Goal: Find specific page/section: Find specific page/section

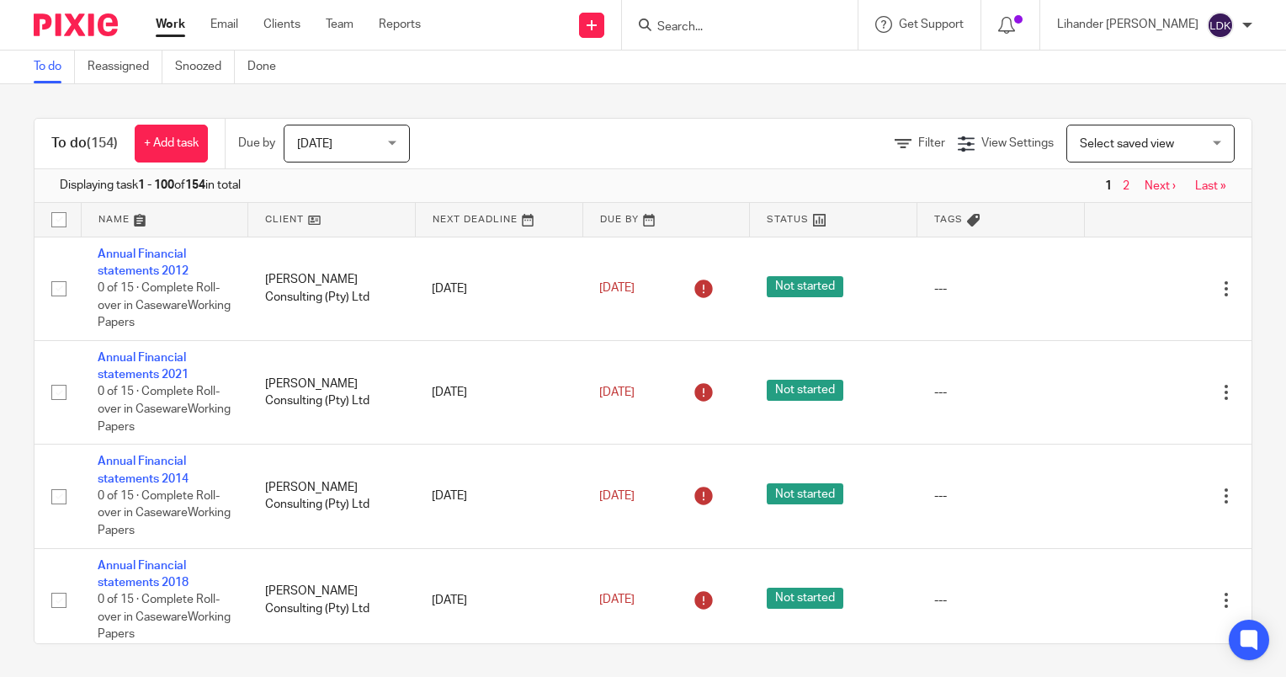
click at [369, 139] on span "[DATE]" at bounding box center [341, 142] width 89 height 35
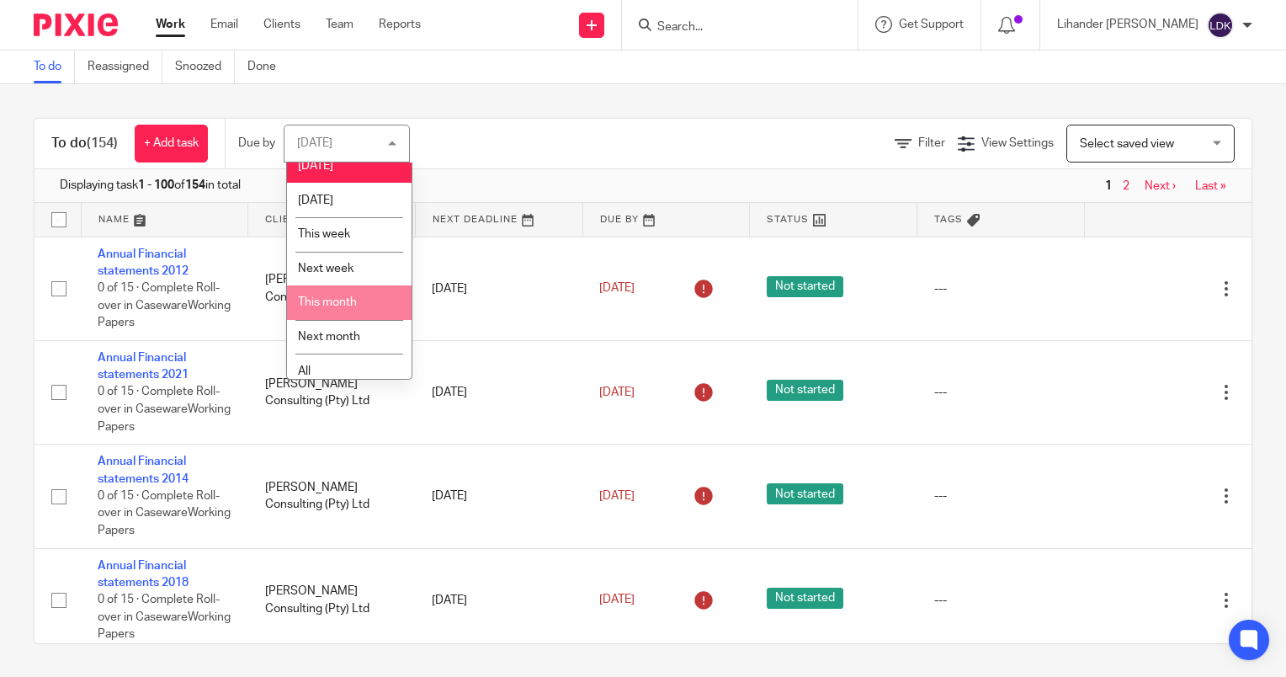
scroll to position [24, 0]
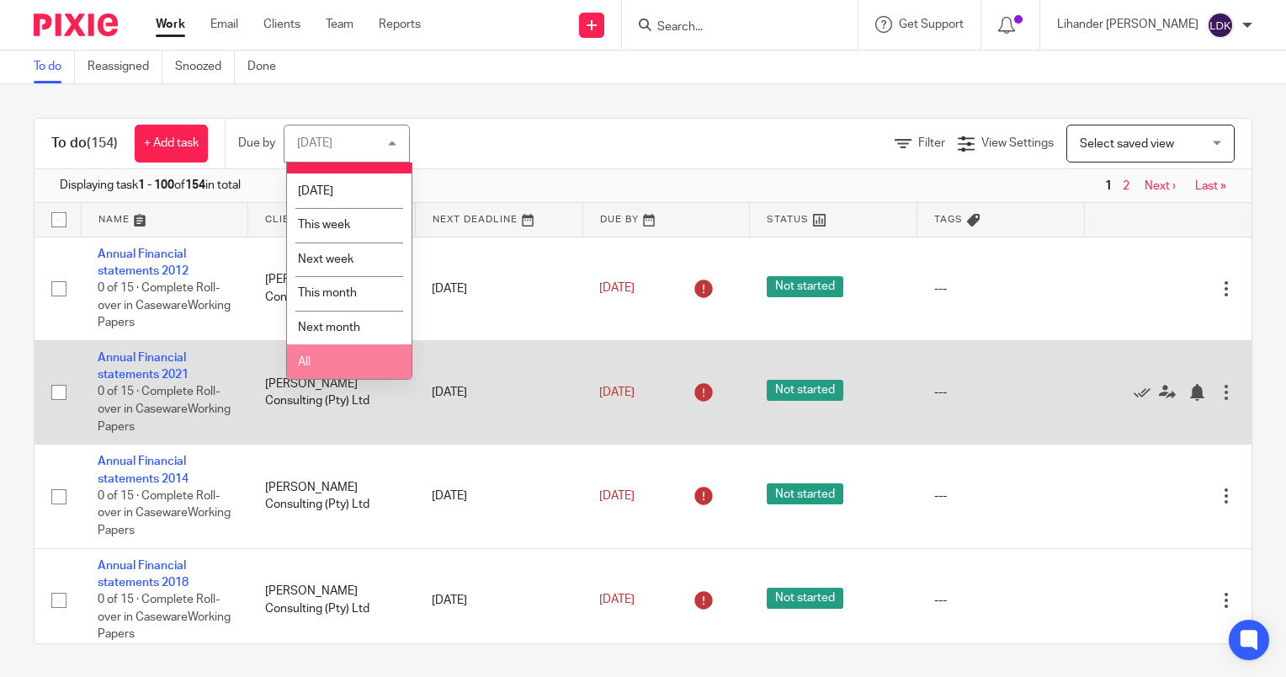
click at [326, 365] on li "All" at bounding box center [349, 361] width 125 height 35
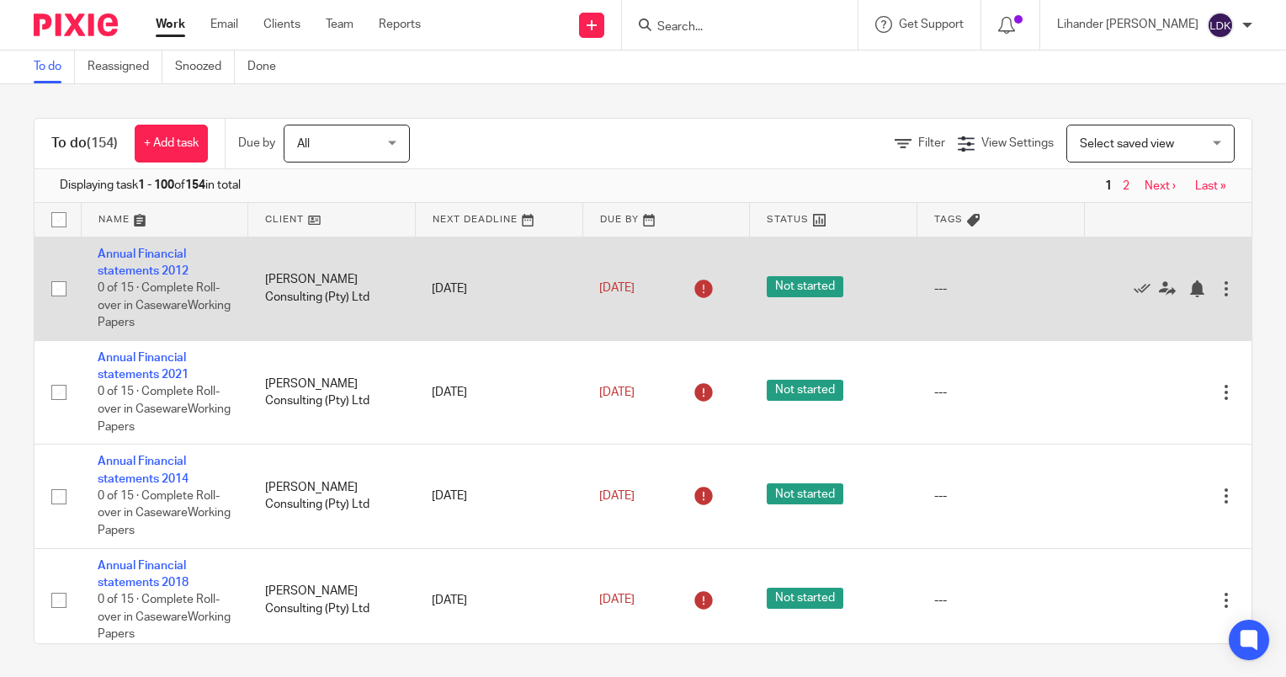
drag, startPoint x: 295, startPoint y: 342, endPoint x: 280, endPoint y: 340, distance: 14.4
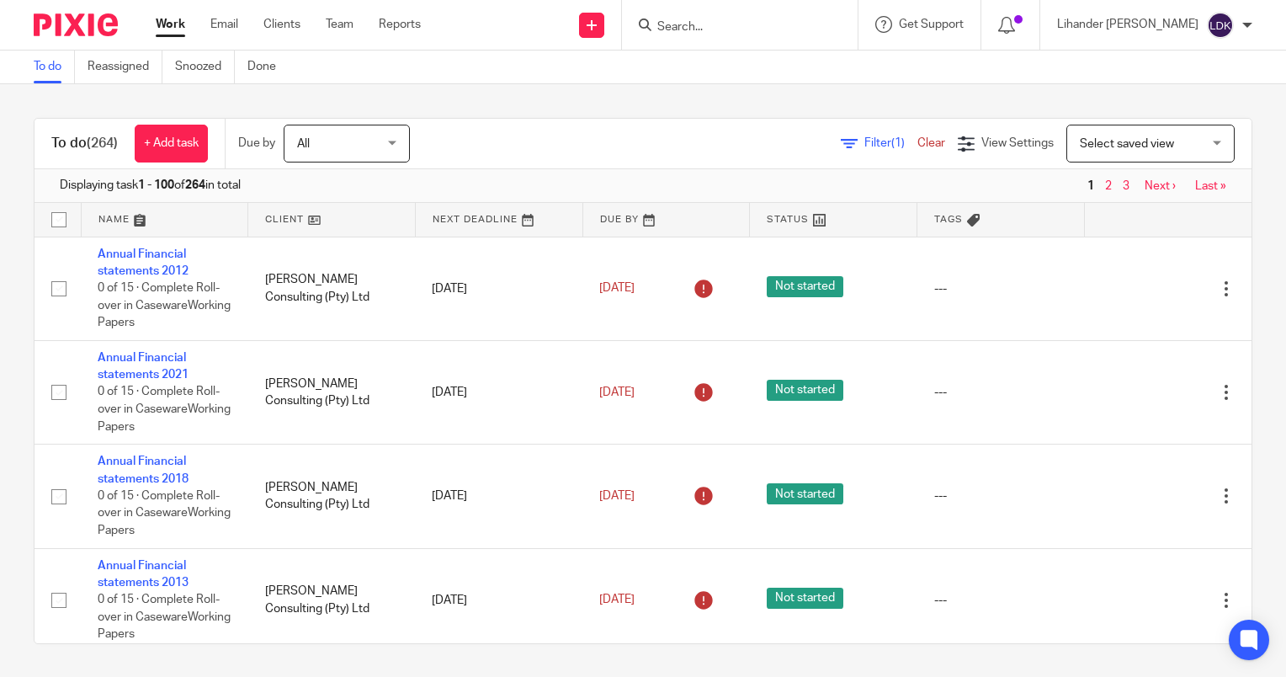
drag, startPoint x: 842, startPoint y: 146, endPoint x: 849, endPoint y: 158, distance: 14.3
click at [865, 146] on span "Filter (1)" at bounding box center [891, 143] width 53 height 12
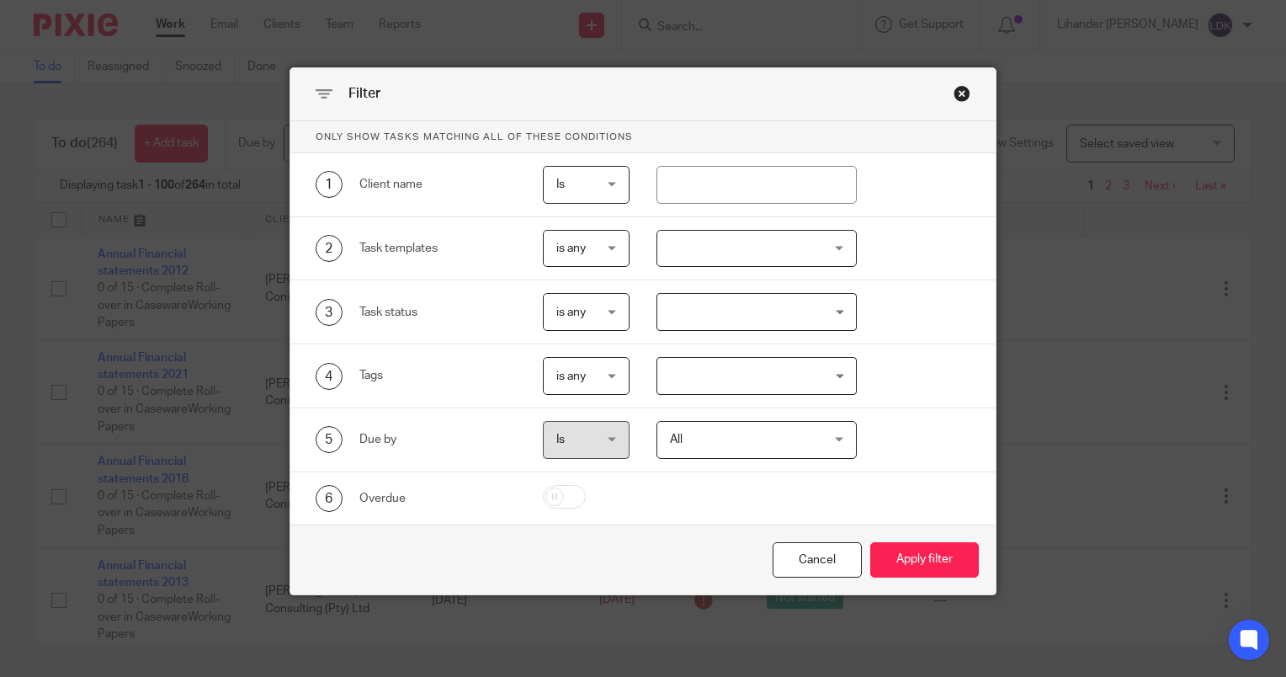
click at [768, 266] on div at bounding box center [757, 249] width 201 height 38
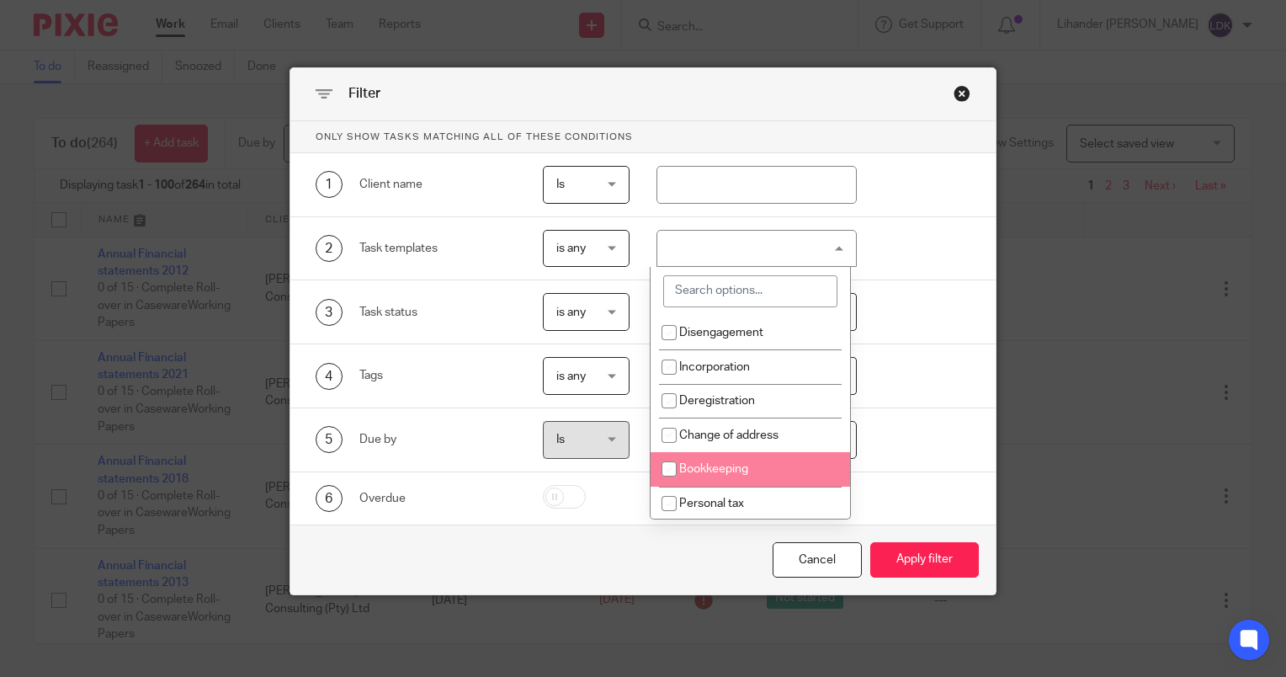
click at [760, 484] on li "Bookkeeping" at bounding box center [751, 469] width 200 height 35
checkbox input "true"
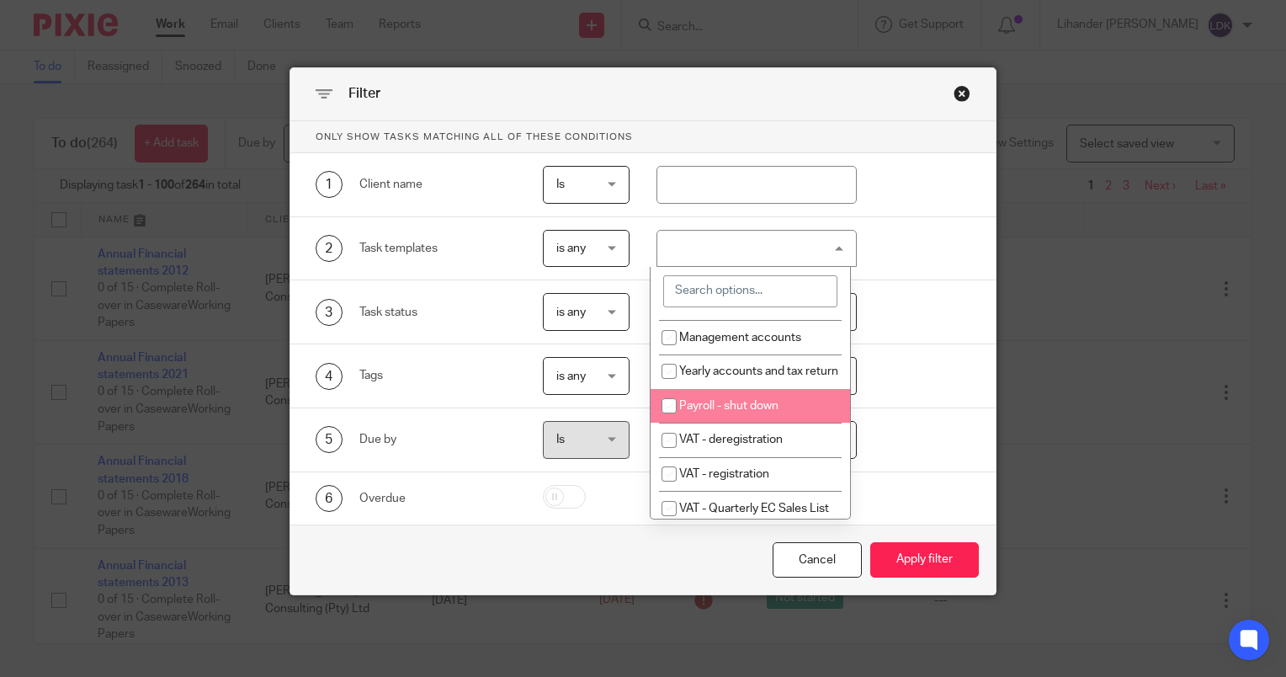
scroll to position [589, 0]
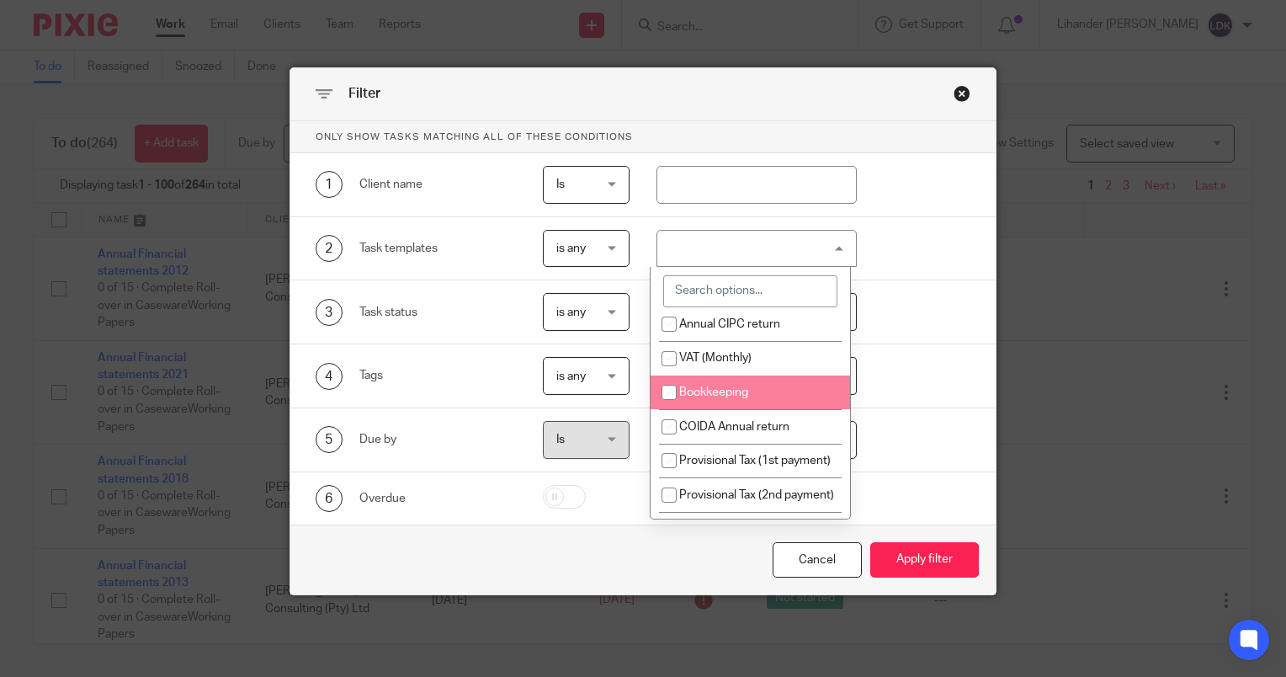
click at [754, 410] on li "Bookkeeping" at bounding box center [751, 392] width 200 height 35
checkbox input "true"
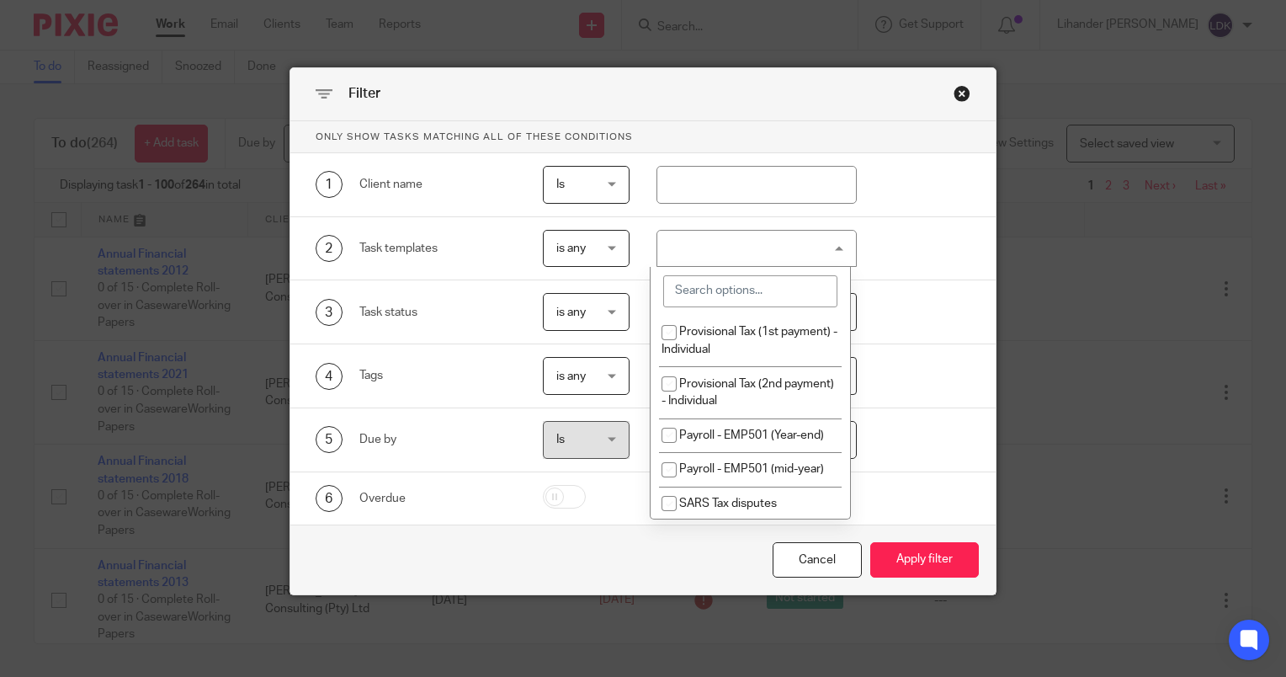
scroll to position [1852, 0]
click at [738, 310] on li "Bookkeeping (Client completion)" at bounding box center [751, 283] width 200 height 51
checkbox input "true"
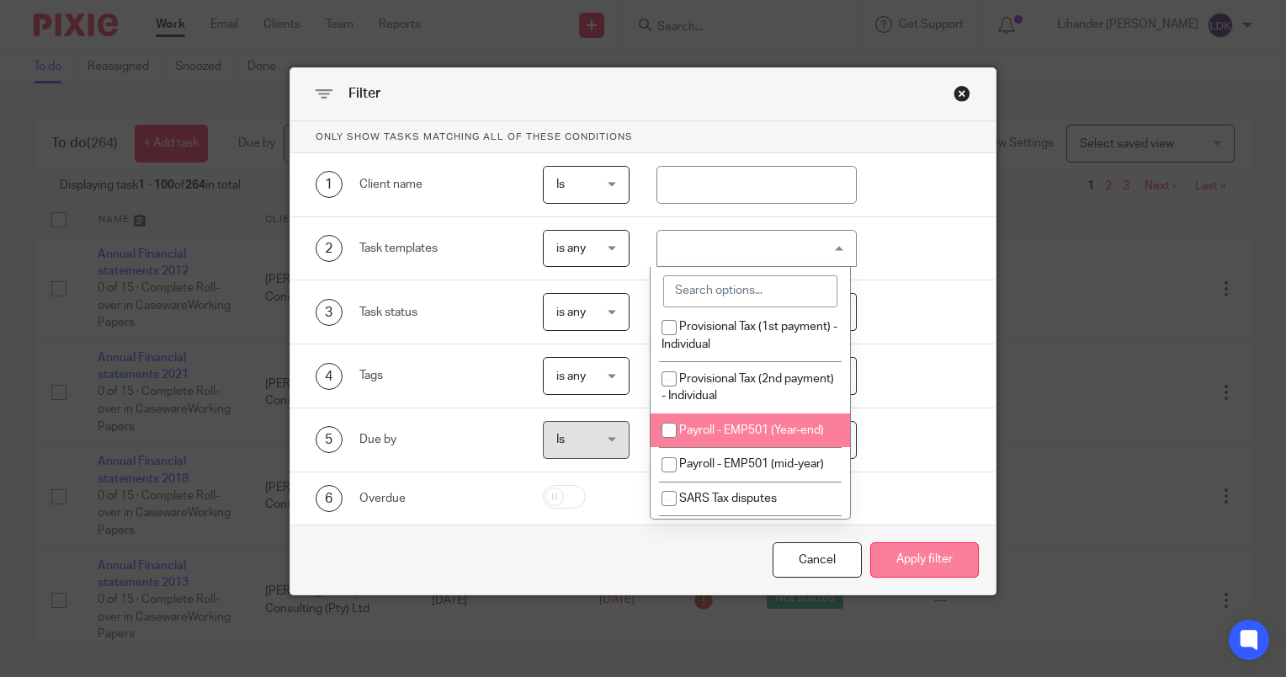
click at [902, 566] on button "Apply filter" at bounding box center [925, 560] width 109 height 36
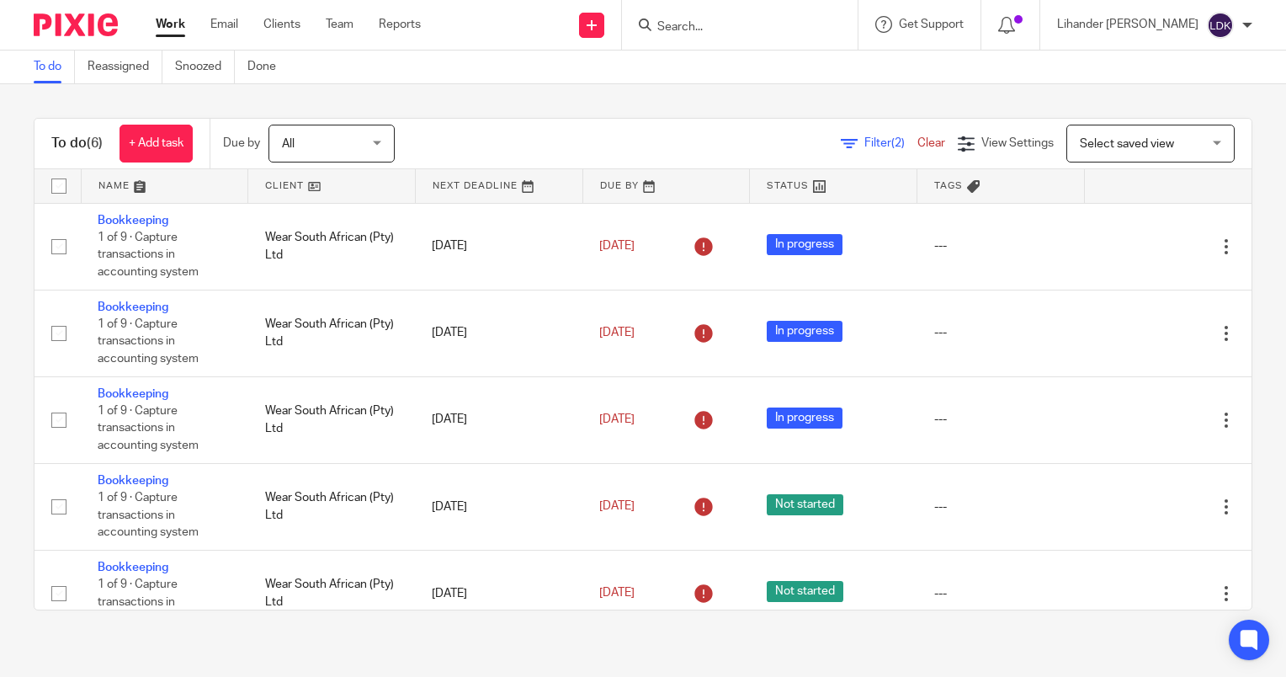
click at [865, 147] on span "Filter (2)" at bounding box center [891, 143] width 53 height 12
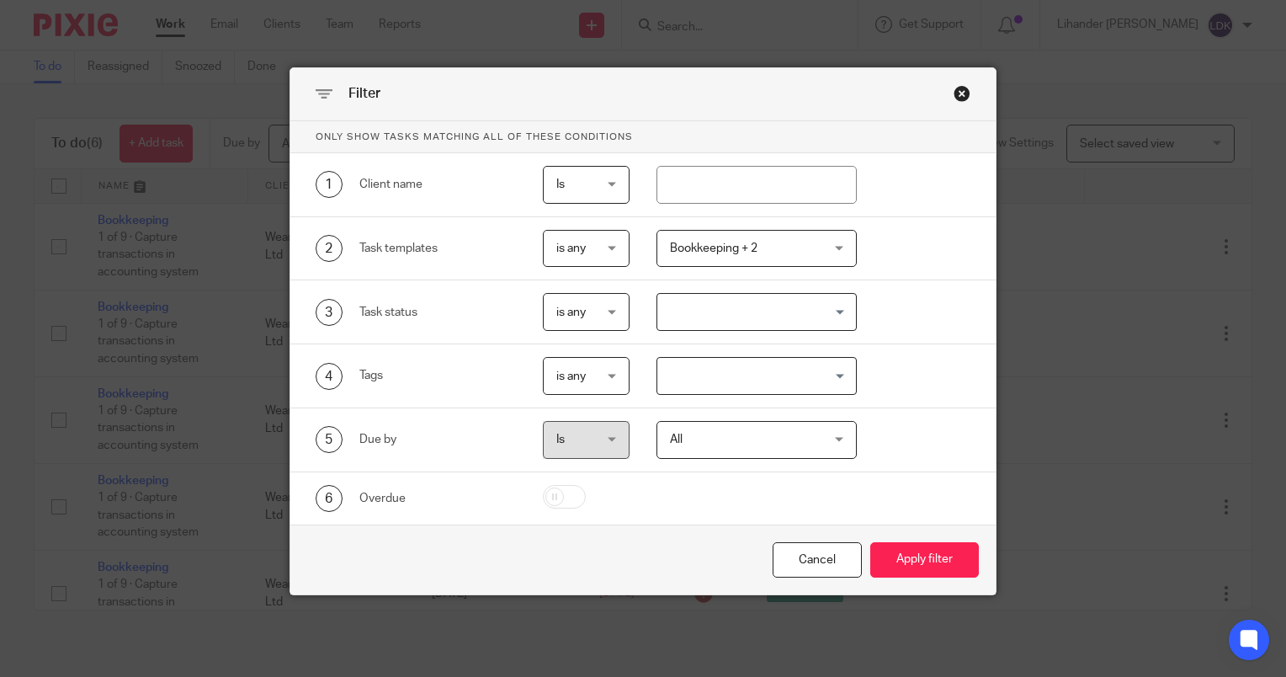
click at [954, 90] on div "Close this dialog window" at bounding box center [962, 93] width 17 height 17
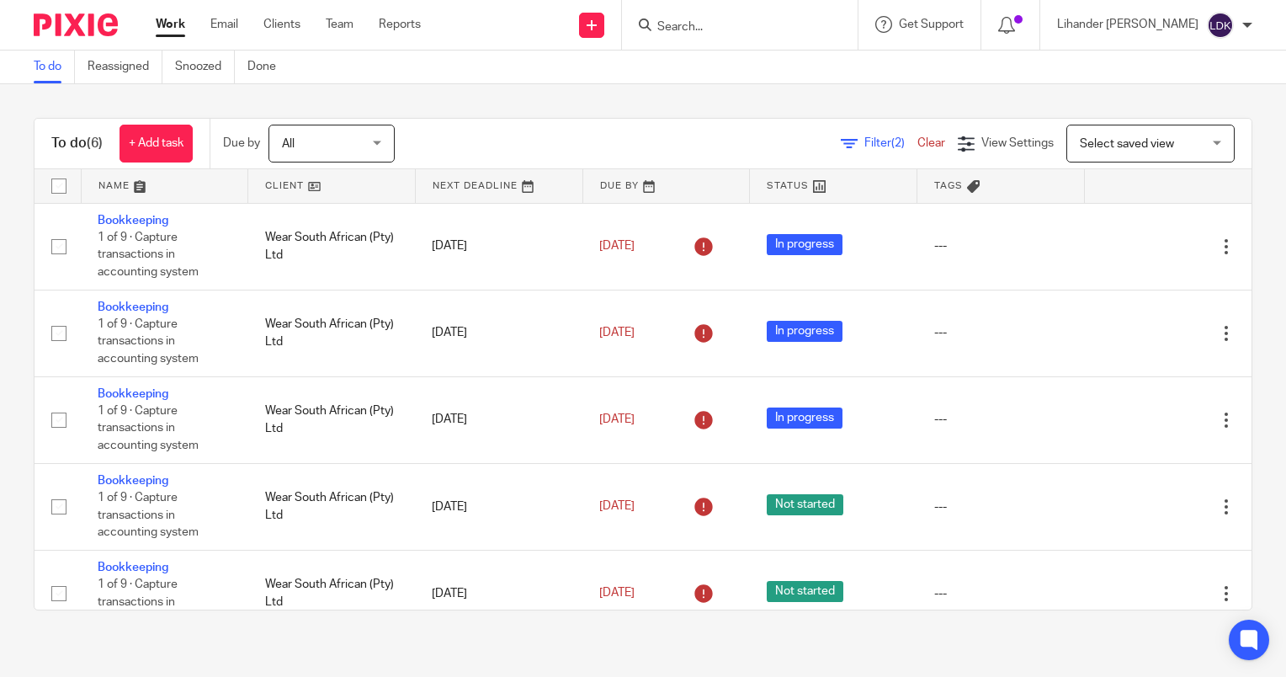
click at [918, 139] on link "Clear" at bounding box center [932, 143] width 28 height 12
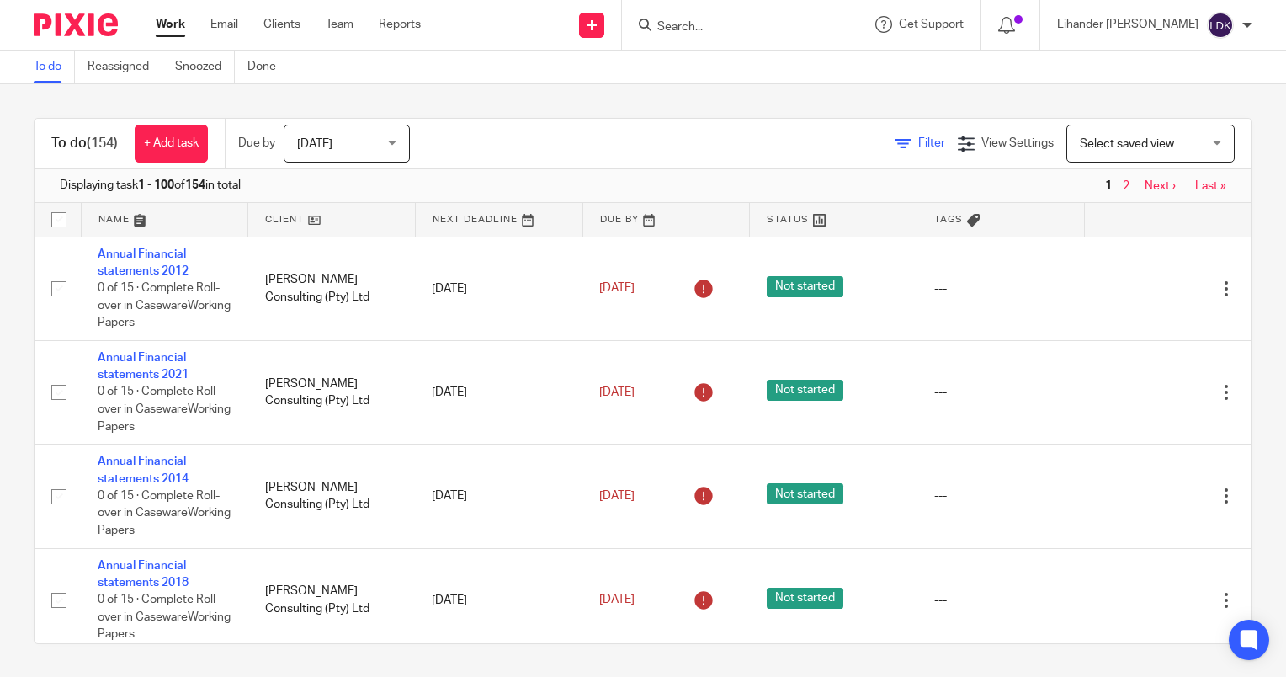
click at [895, 136] on icon at bounding box center [903, 144] width 17 height 17
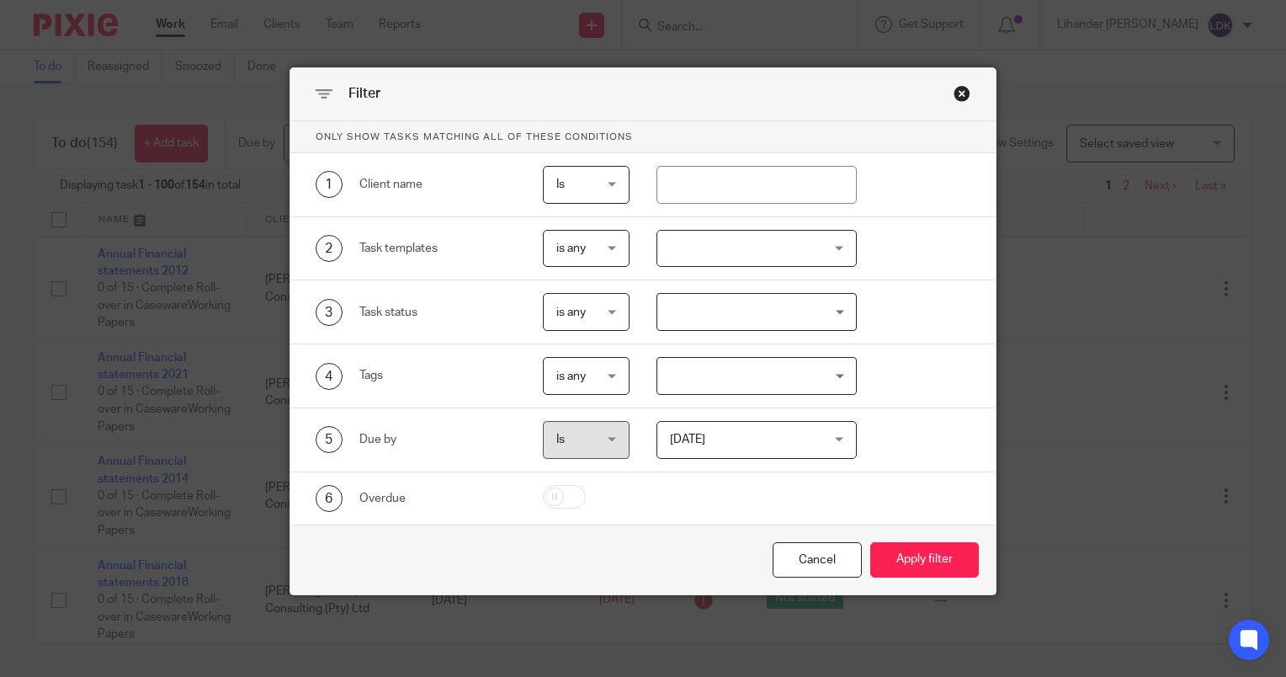
click at [779, 247] on div at bounding box center [757, 249] width 201 height 38
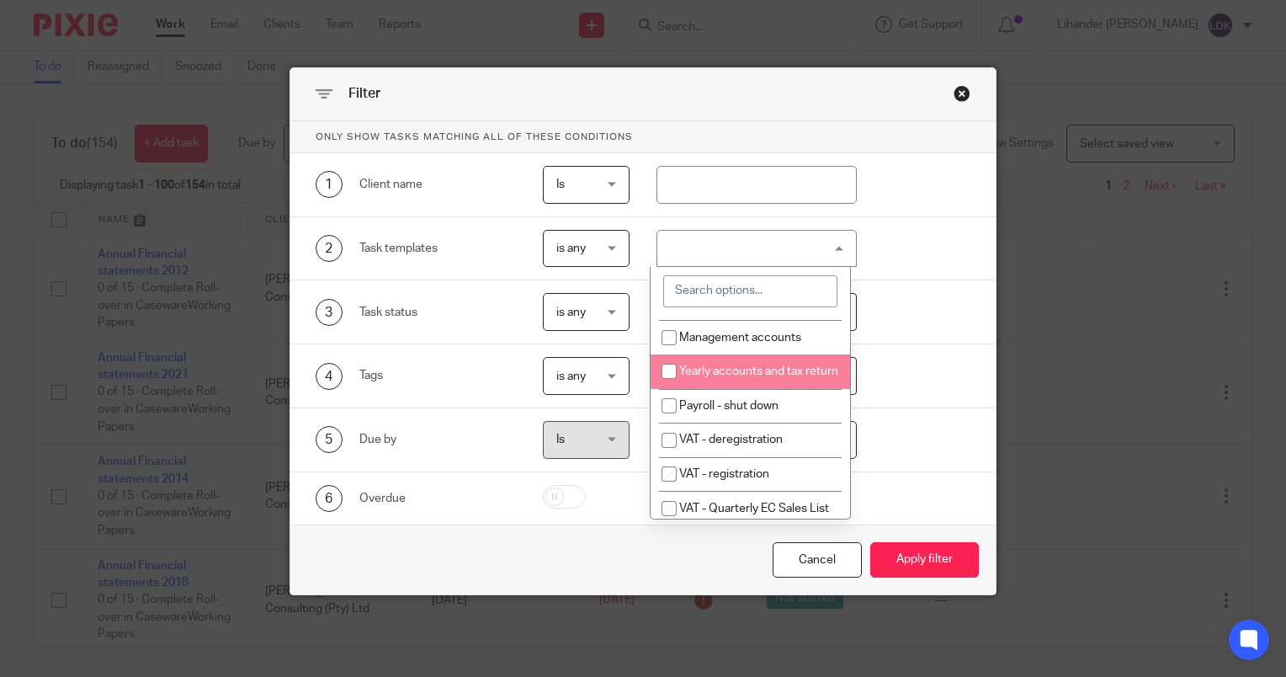
scroll to position [253, 0]
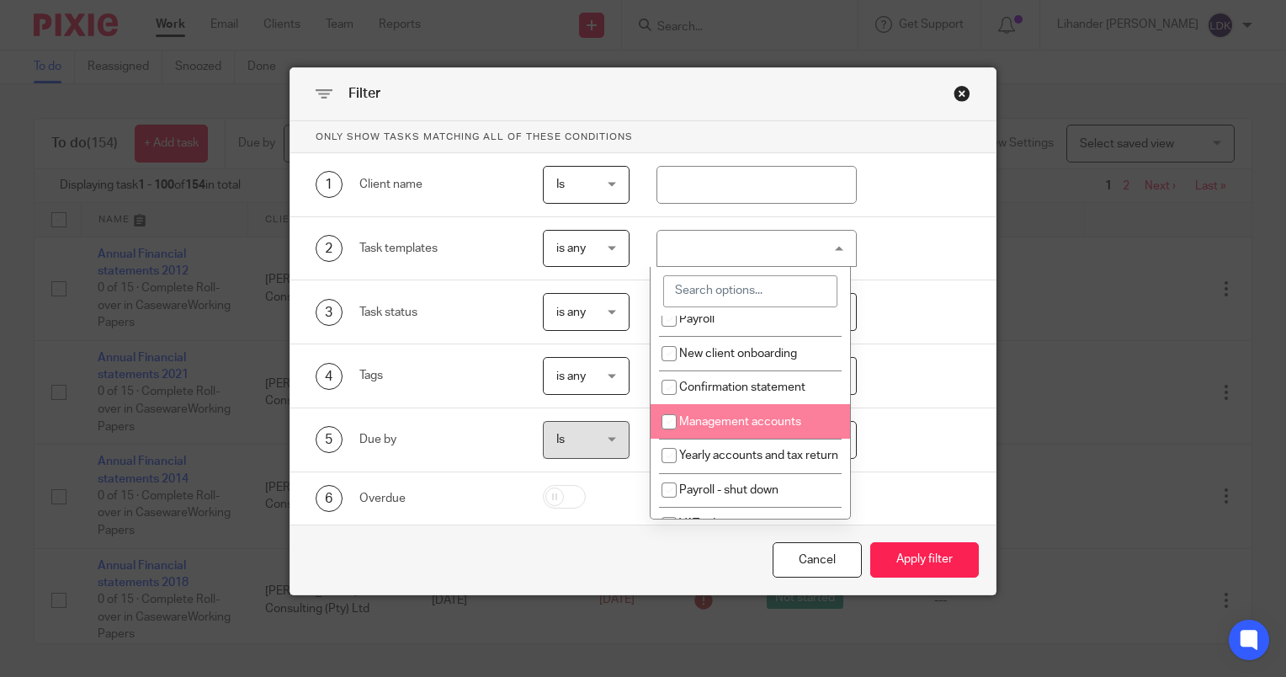
click at [759, 423] on span "Management accounts" at bounding box center [740, 422] width 122 height 12
checkbox input "true"
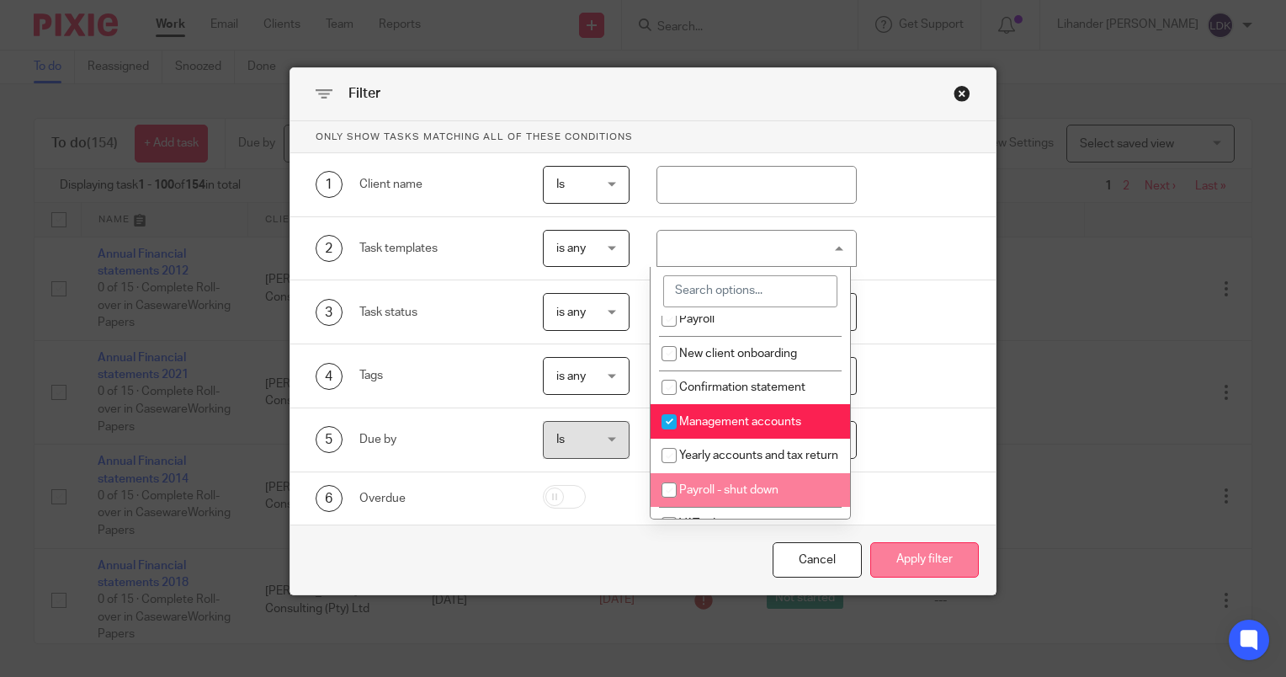
click at [896, 561] on button "Apply filter" at bounding box center [925, 560] width 109 height 36
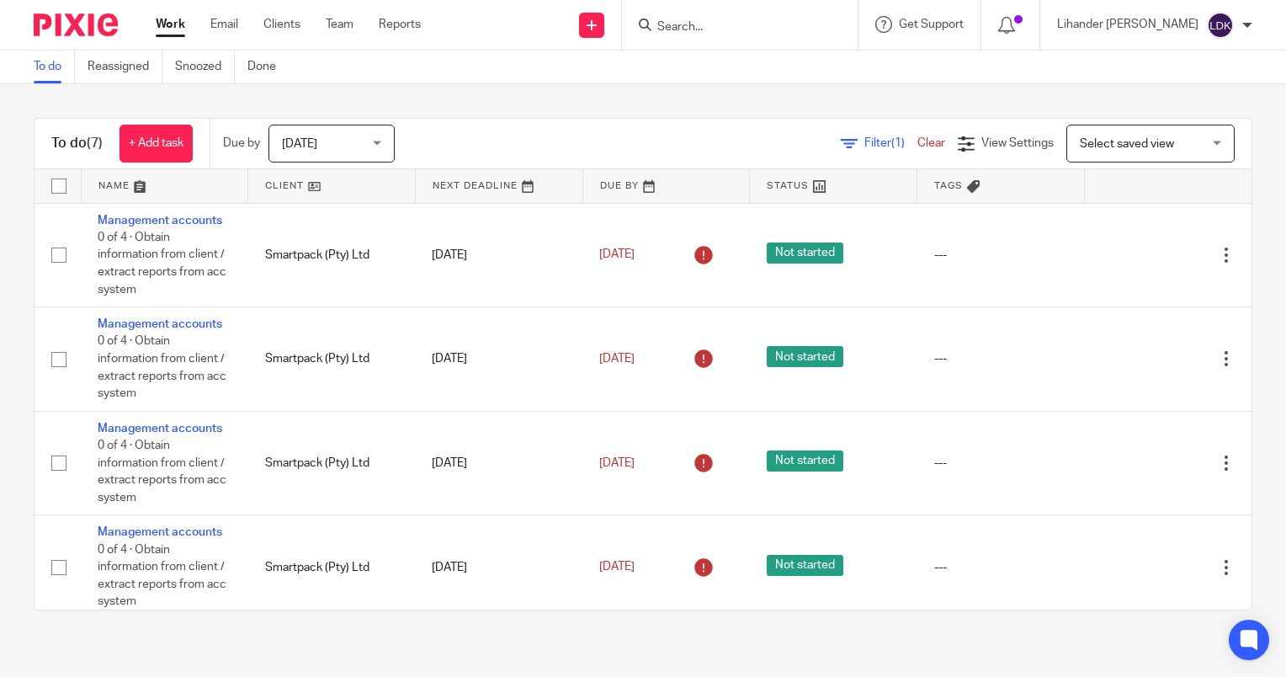
click at [362, 130] on span "[DATE]" at bounding box center [326, 142] width 89 height 35
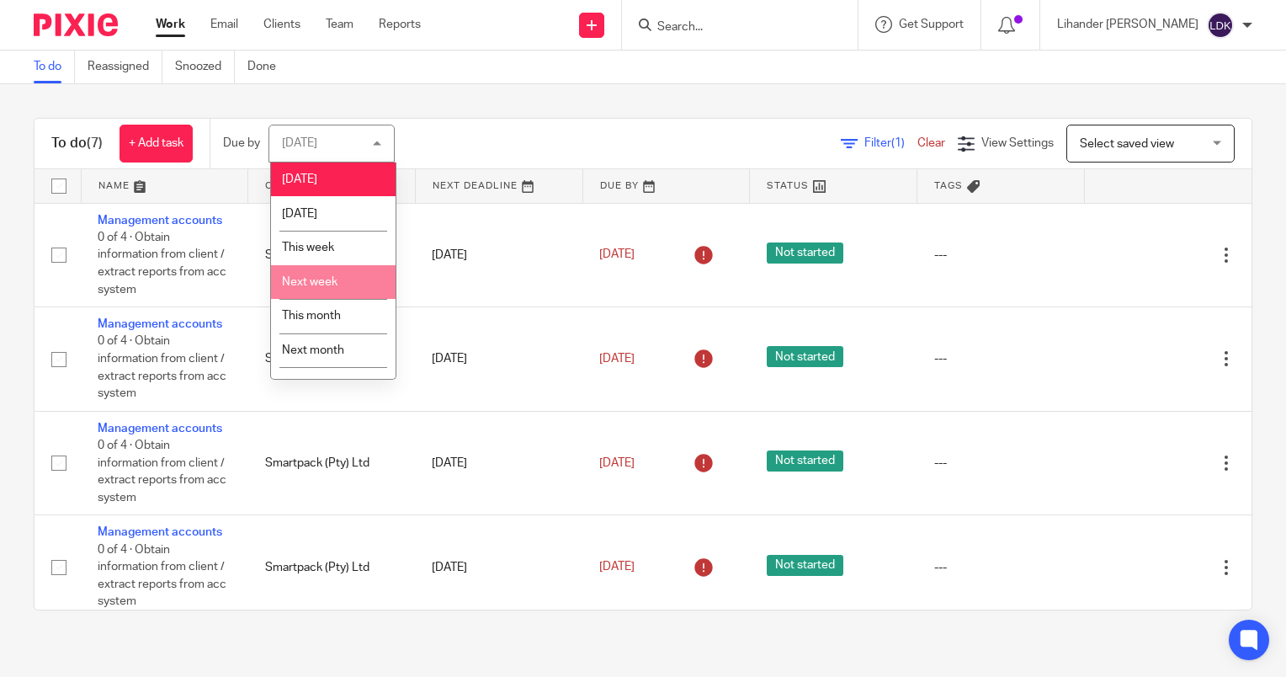
scroll to position [24, 0]
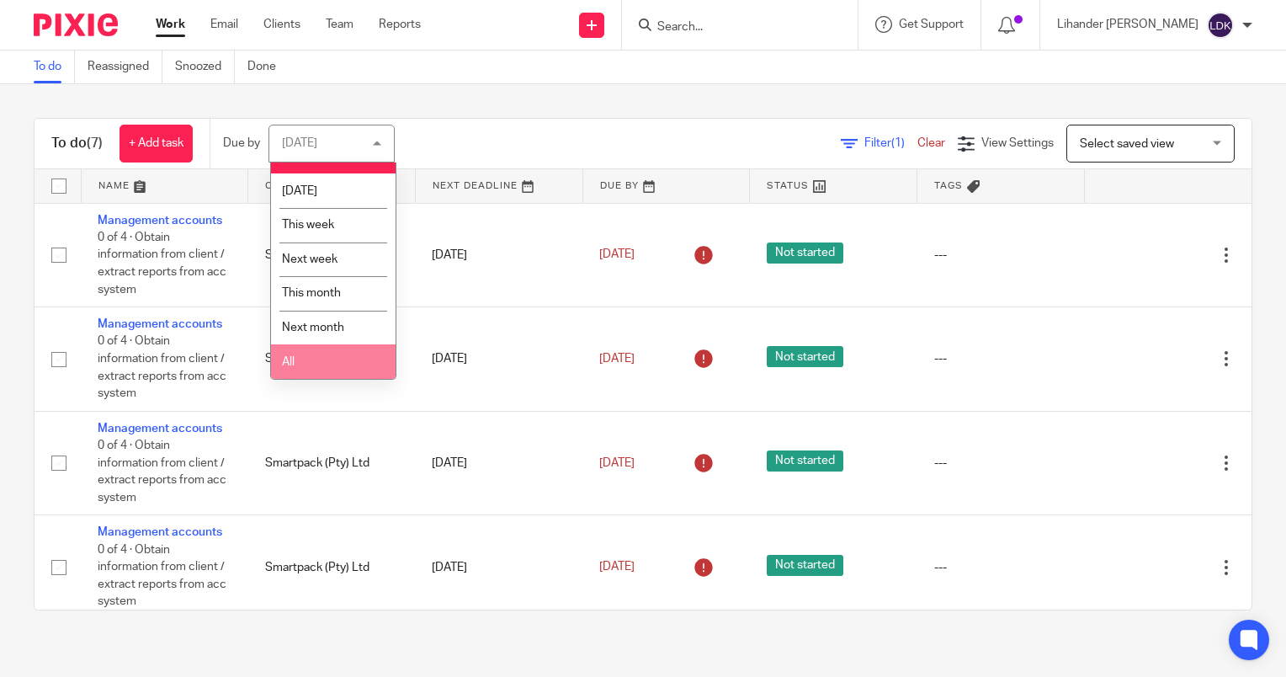
click at [320, 357] on li "All" at bounding box center [333, 361] width 125 height 35
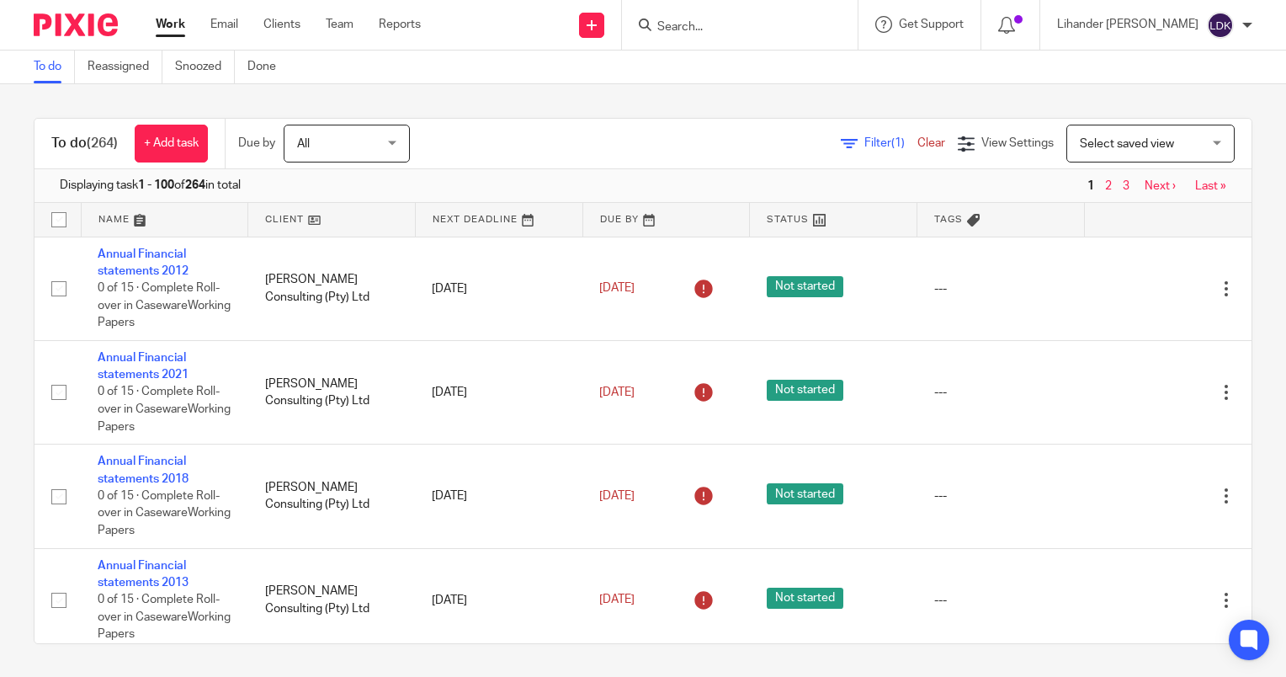
click at [865, 143] on span "Filter (1)" at bounding box center [891, 143] width 53 height 12
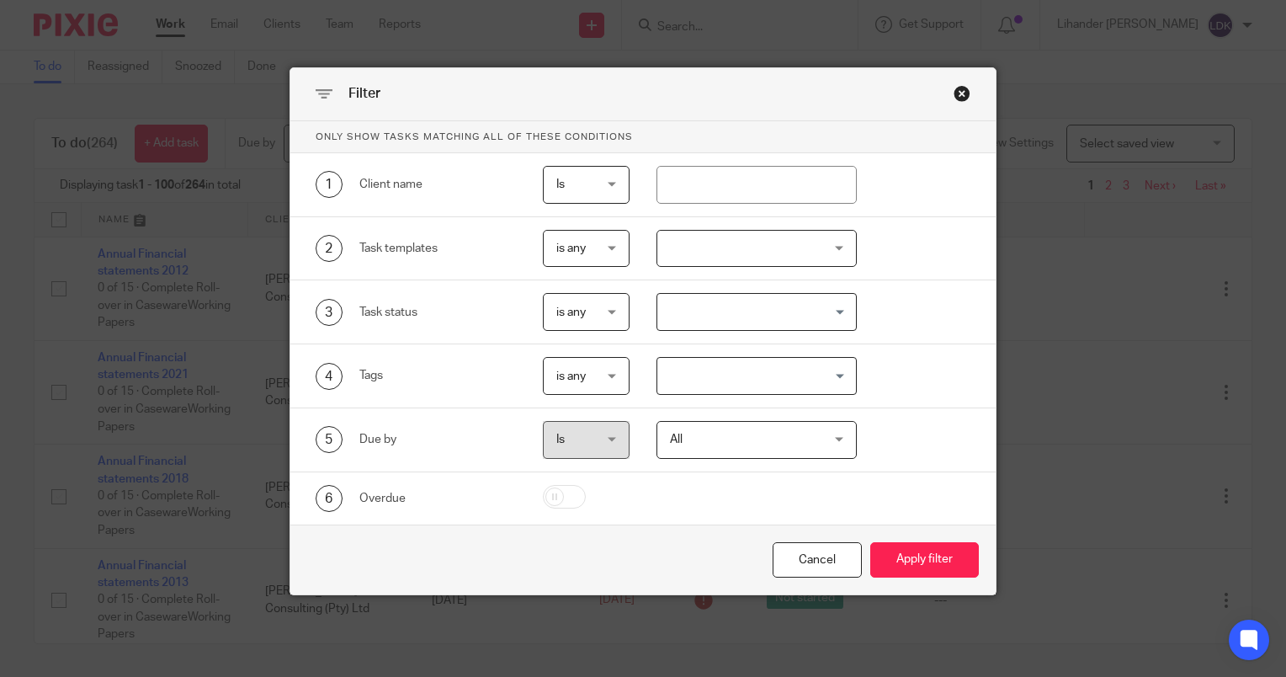
click at [738, 266] on div at bounding box center [757, 249] width 201 height 38
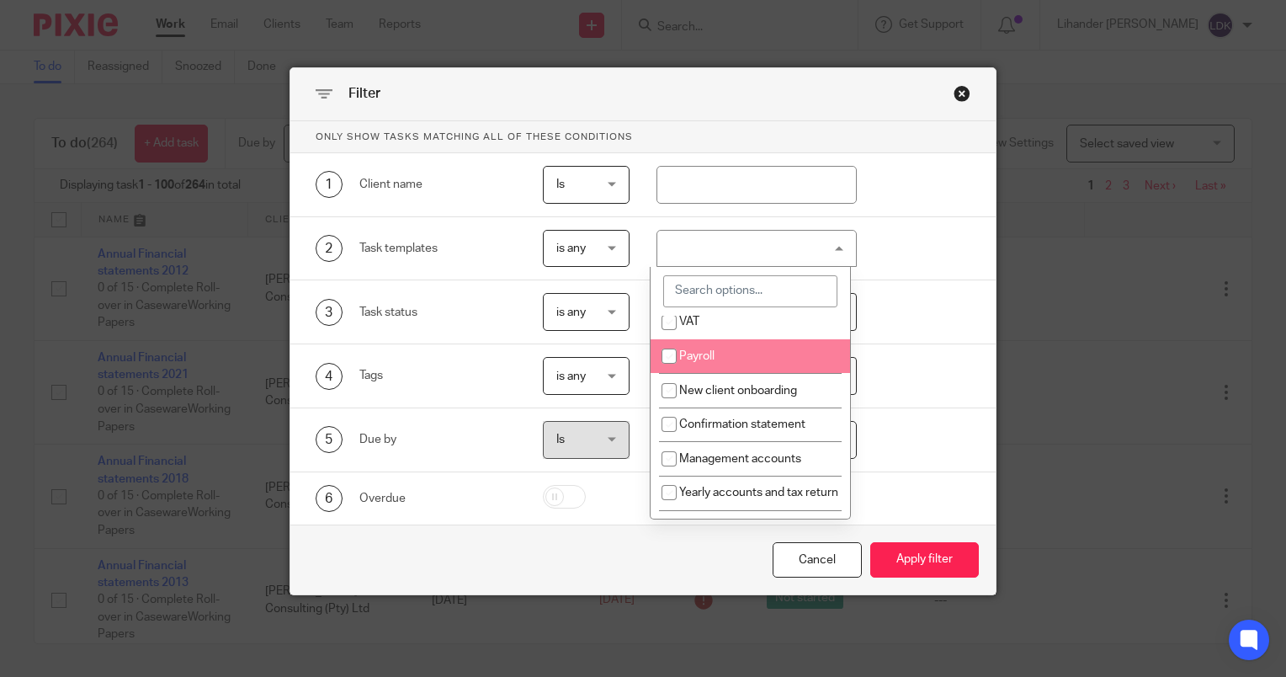
scroll to position [253, 0]
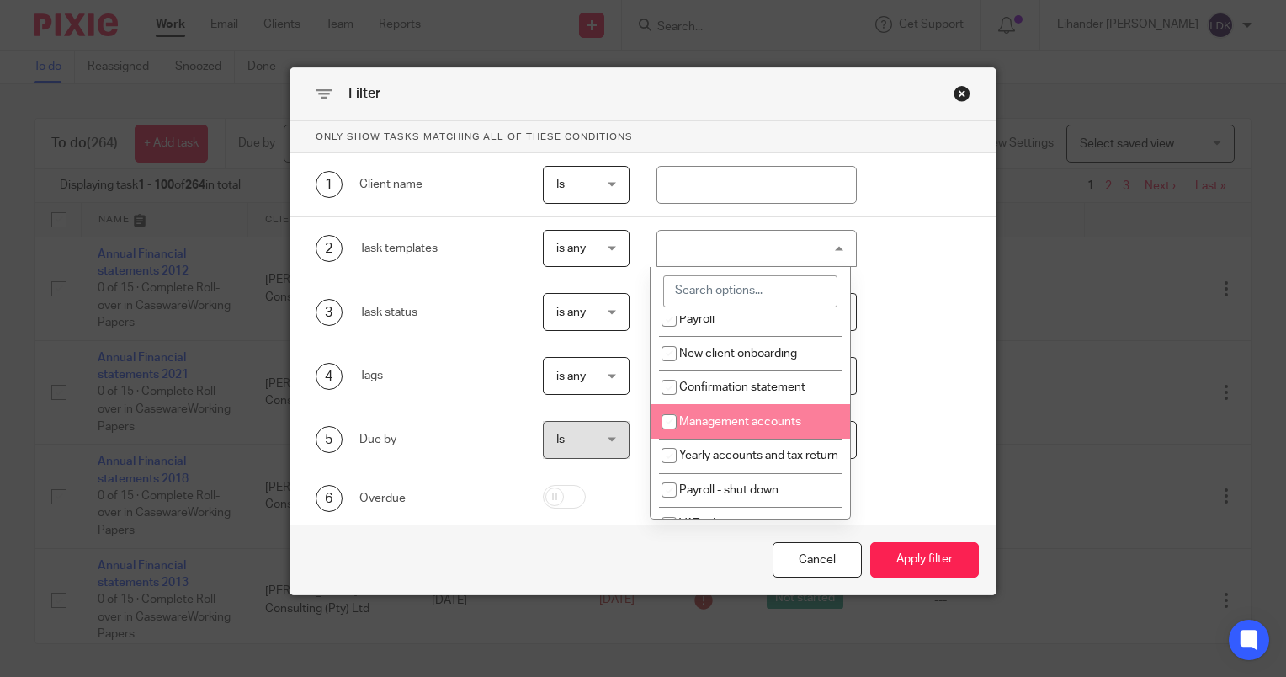
click at [727, 431] on li "Management accounts" at bounding box center [751, 421] width 200 height 35
checkbox input "true"
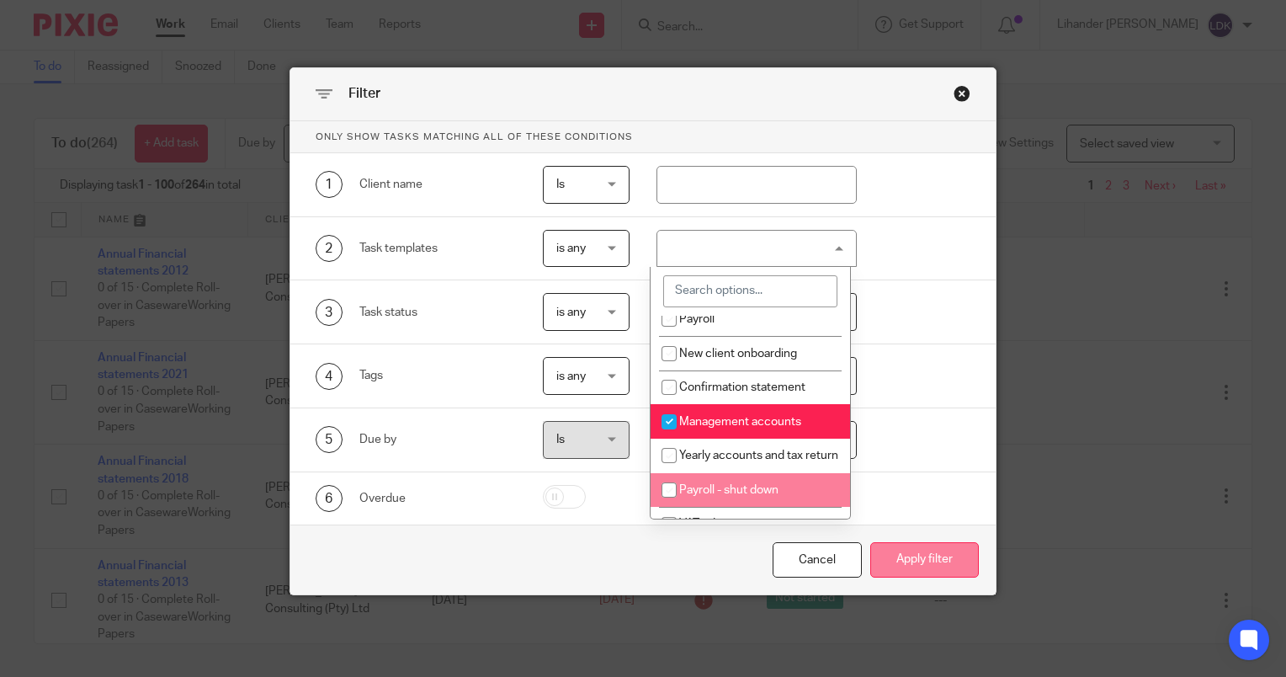
click at [917, 562] on button "Apply filter" at bounding box center [925, 560] width 109 height 36
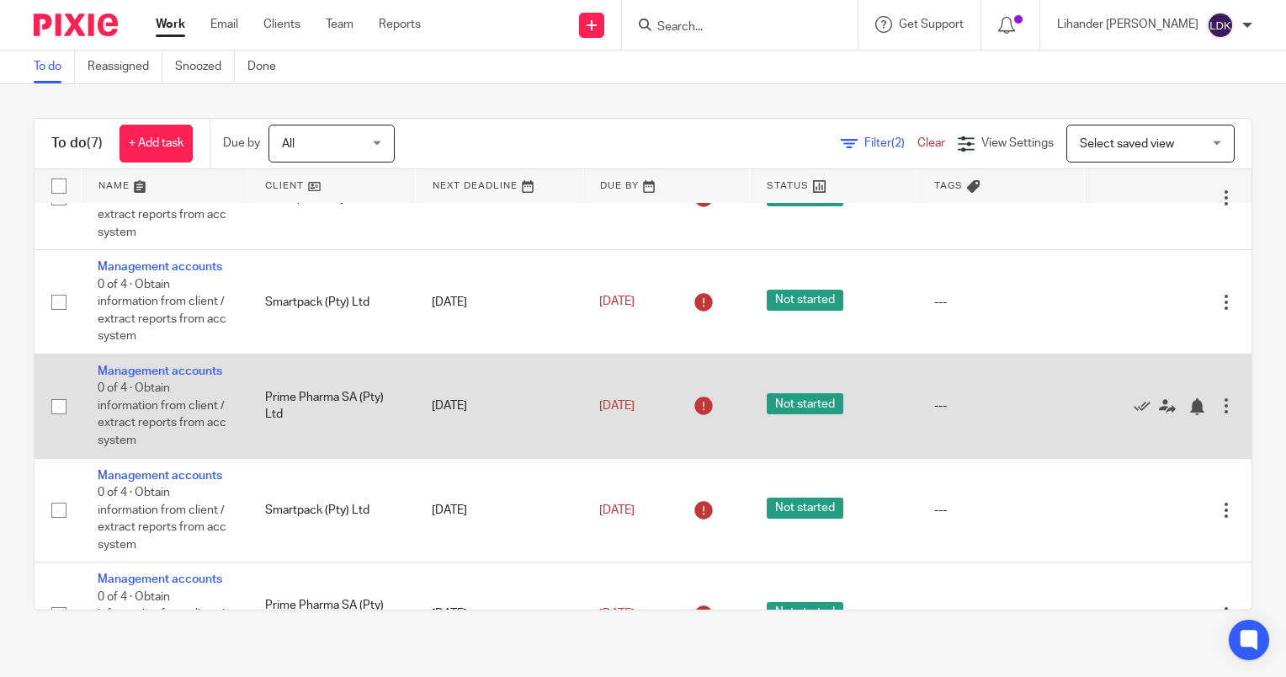
scroll to position [330, 0]
